Goal: Task Accomplishment & Management: Manage account settings

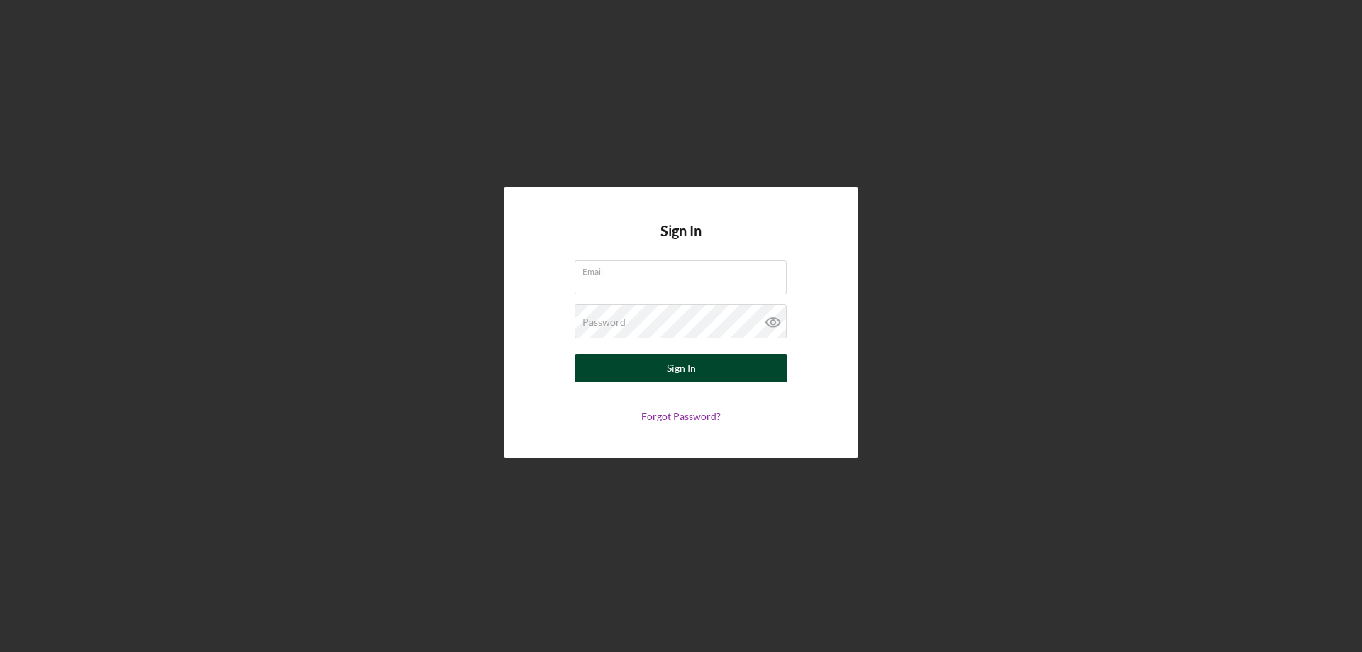
type input "[PERSON_NAME][EMAIL_ADDRESS][DOMAIN_NAME]"
click at [700, 360] on button "Sign In" at bounding box center [681, 368] width 213 height 28
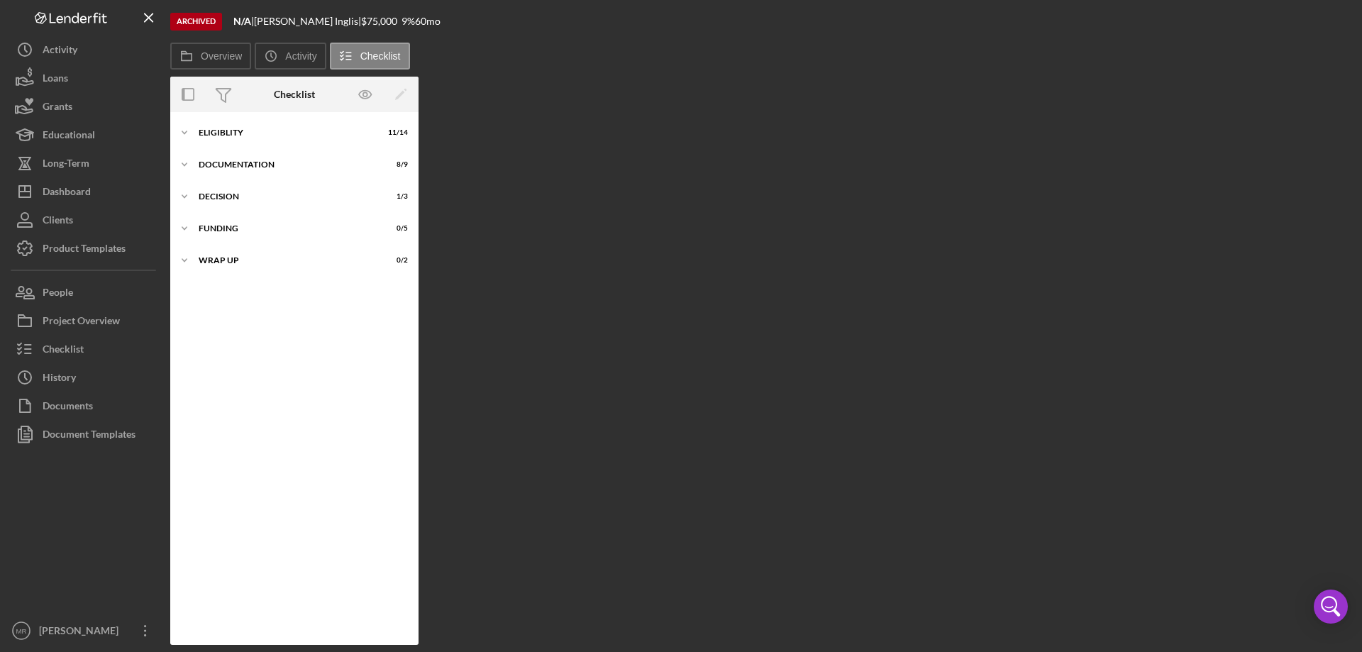
click at [151, 16] on icon "Icon/Menu Close" at bounding box center [149, 18] width 32 height 32
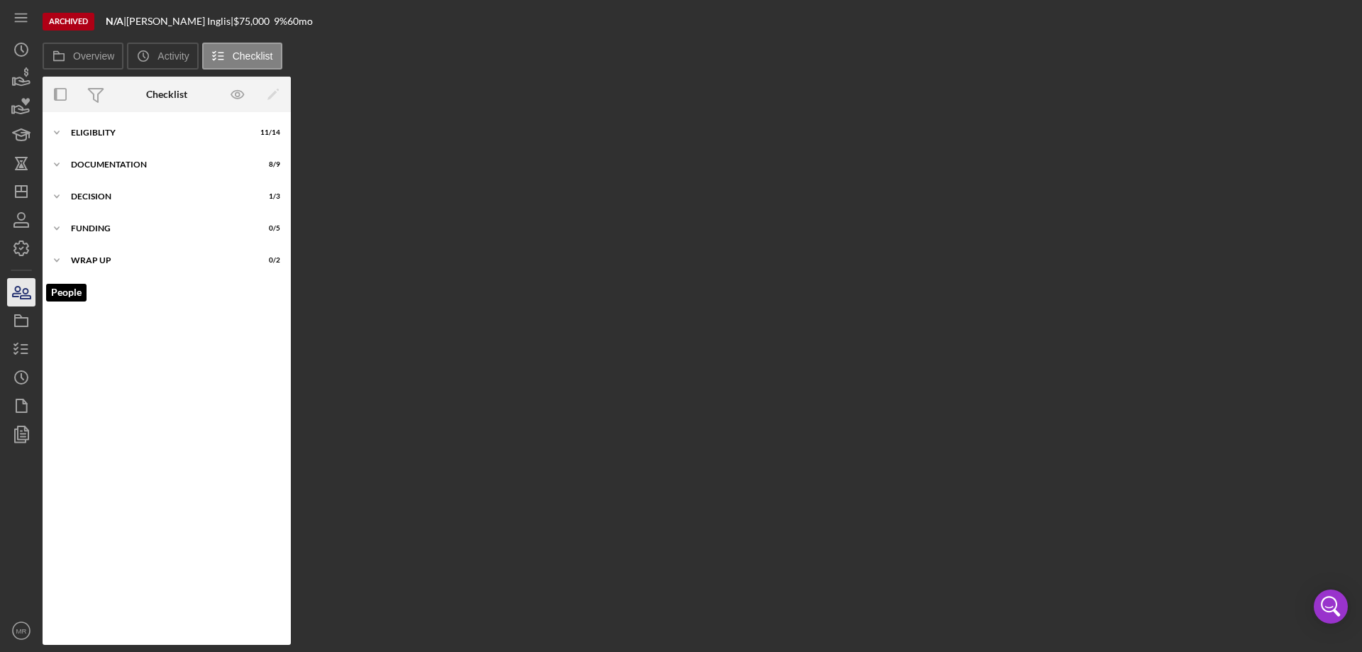
click at [23, 294] on icon "button" at bounding box center [21, 292] width 35 height 35
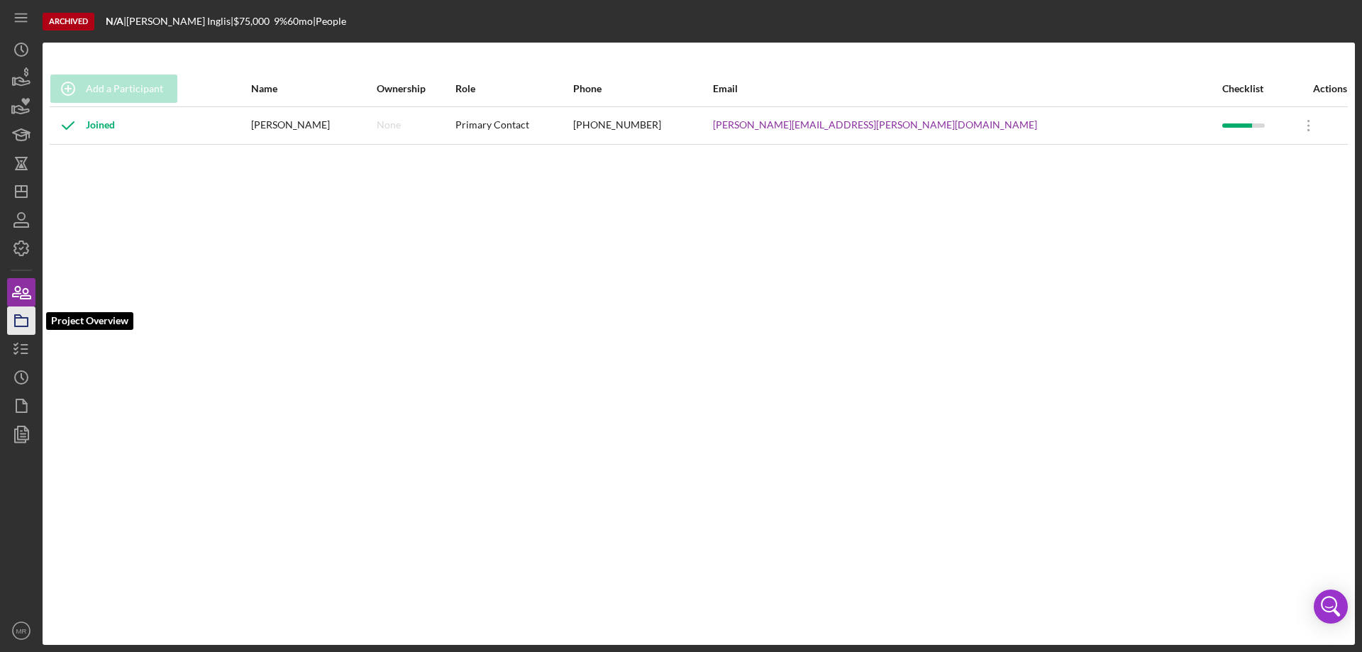
click at [22, 324] on icon "button" at bounding box center [21, 320] width 35 height 35
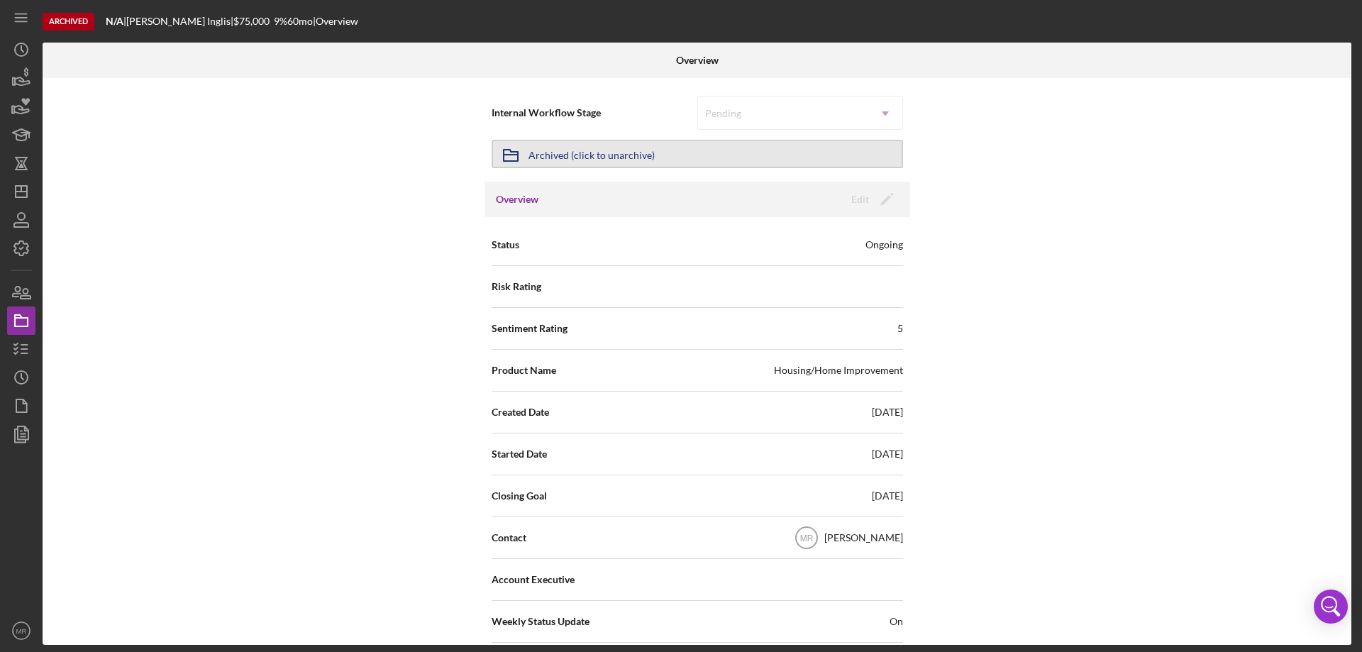
click at [624, 150] on div "Archived (click to unarchive)" at bounding box center [592, 154] width 126 height 26
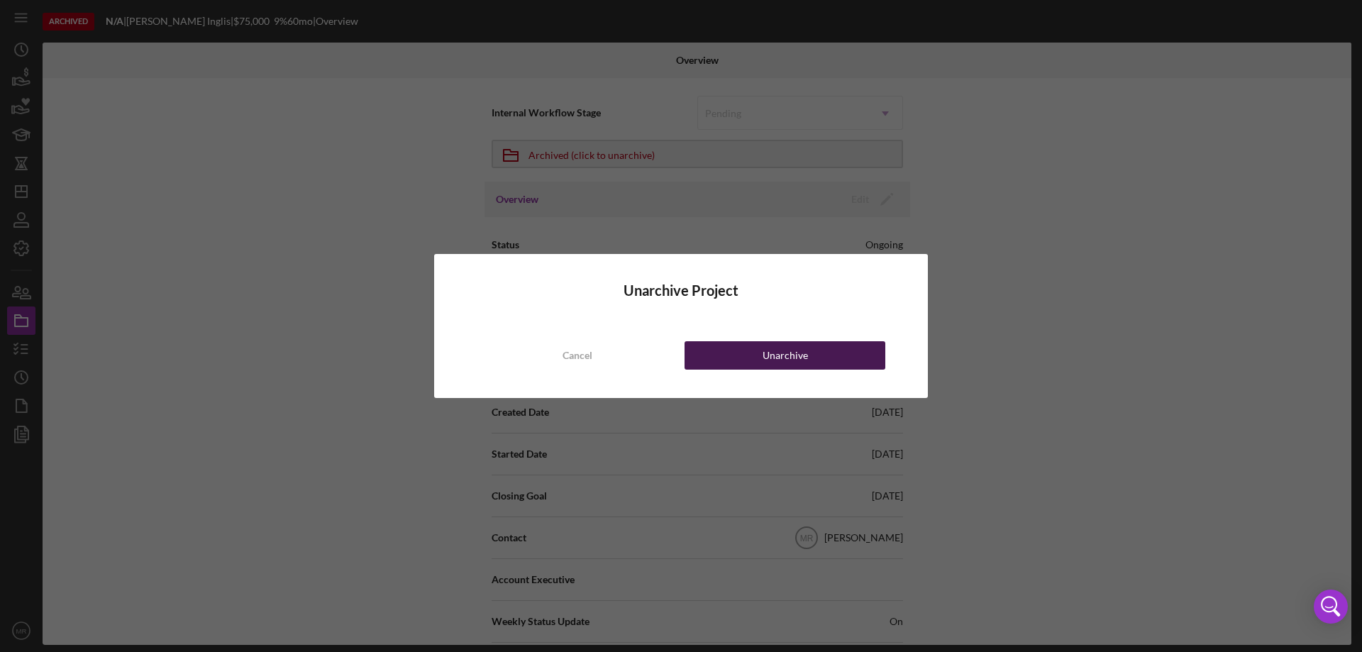
click at [779, 355] on div "Unarchive" at bounding box center [785, 355] width 45 height 28
